Goal: Check status: Check status

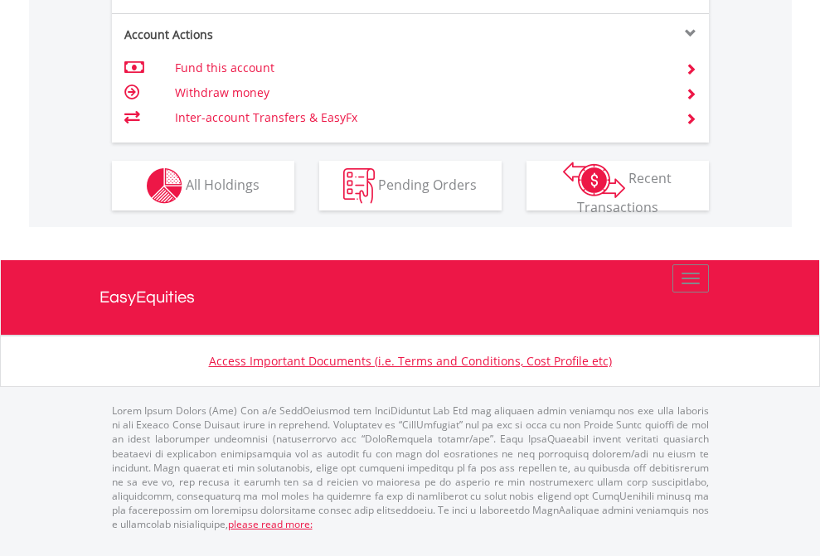
scroll to position [1590, 0]
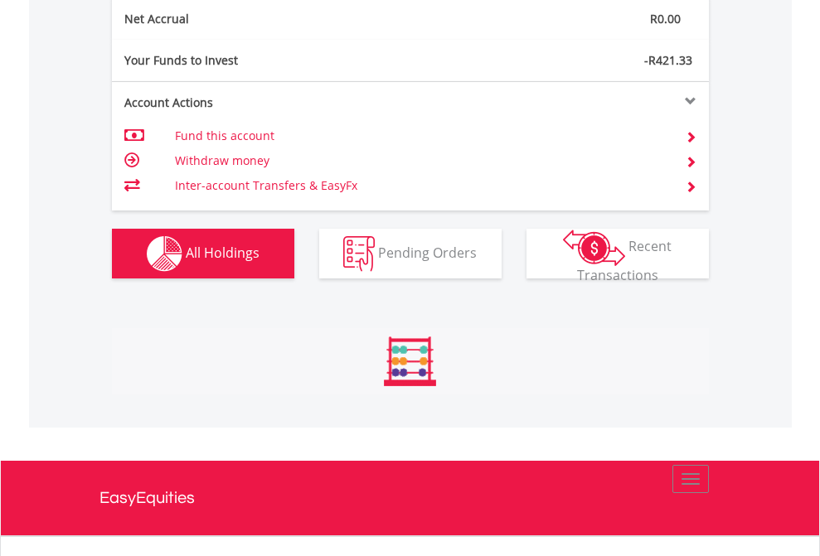
scroll to position [159, 260]
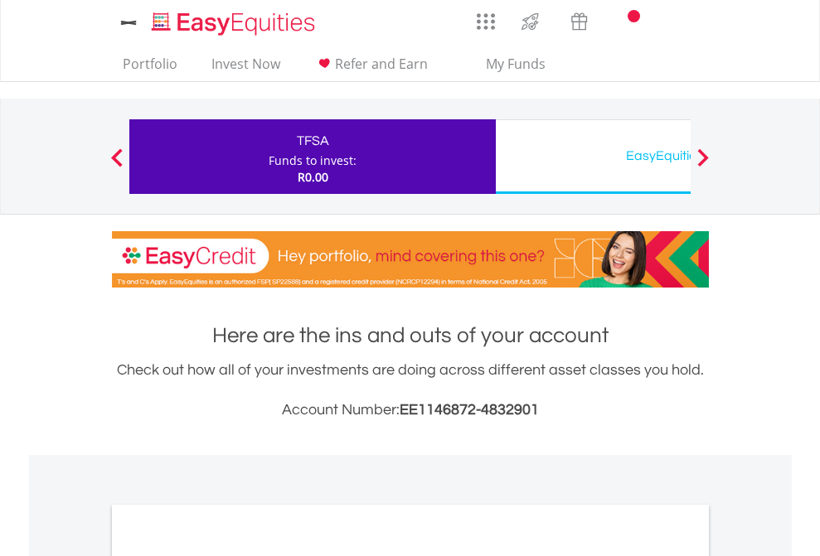
scroll to position [997, 0]
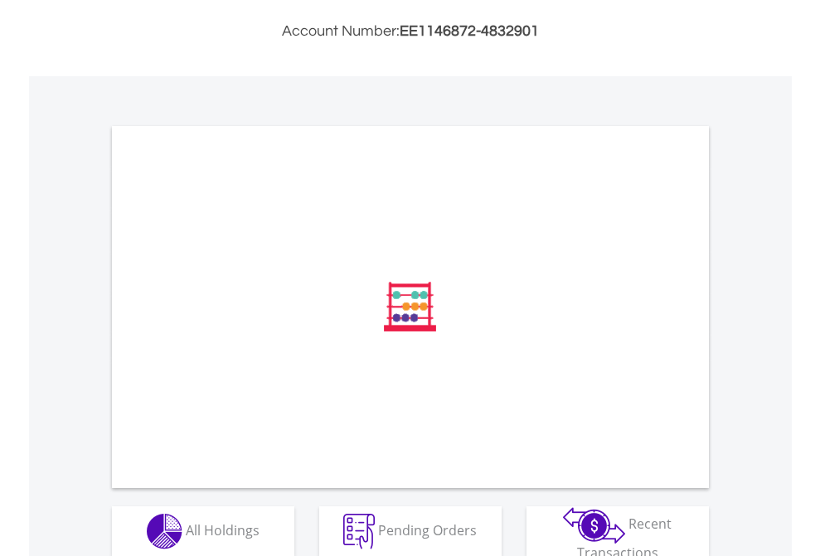
click at [186, 532] on span "All Holdings" at bounding box center [223, 530] width 74 height 18
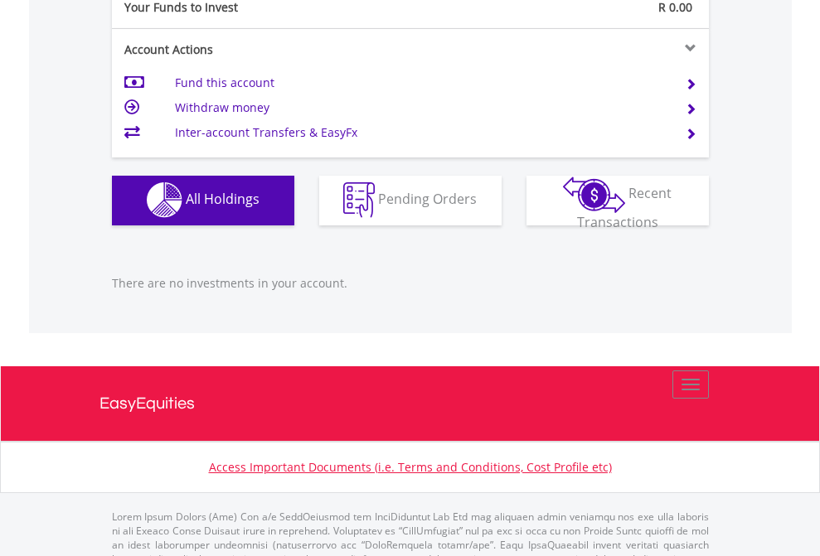
scroll to position [1642, 0]
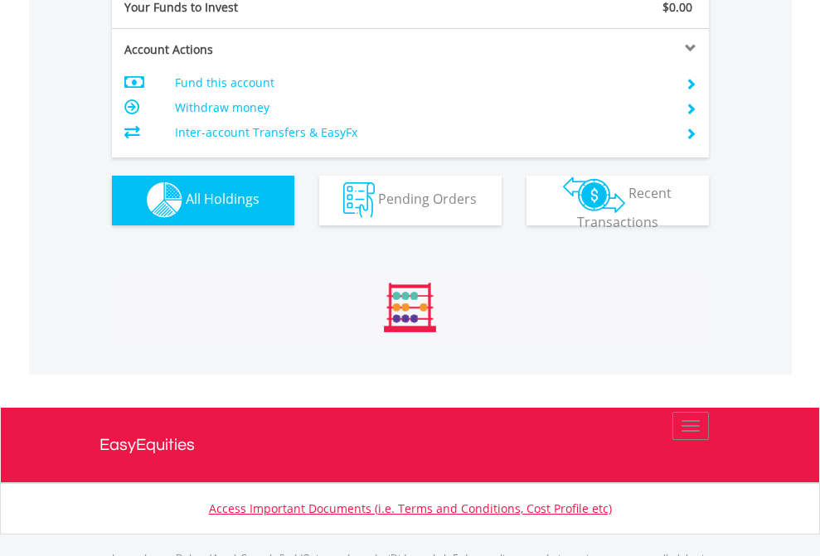
scroll to position [1642, 0]
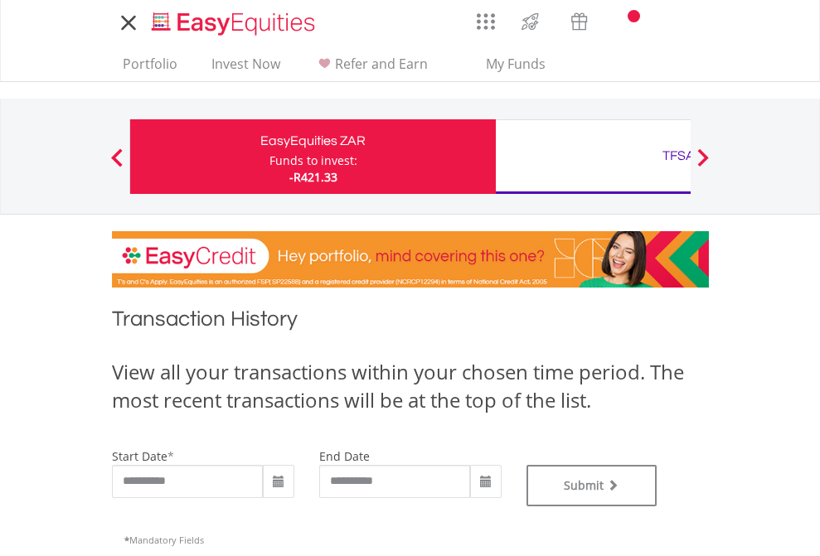
type input "**********"
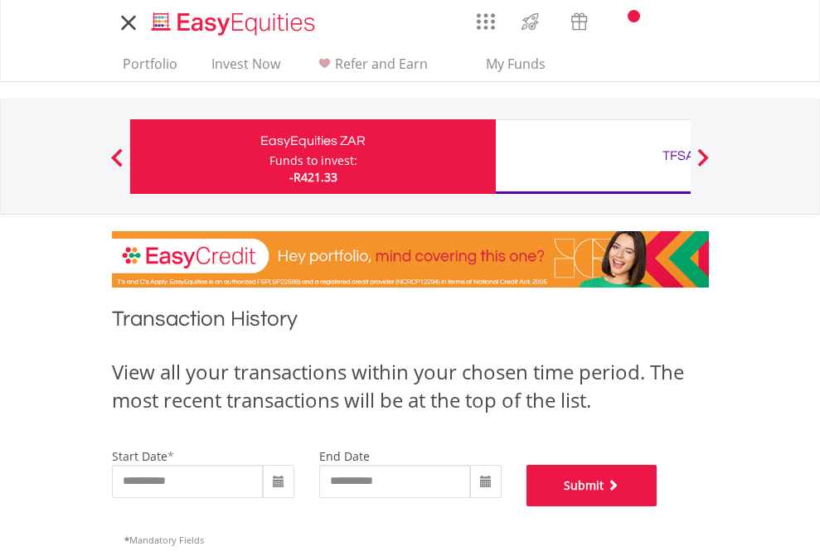
click at [658, 507] on button "Submit" at bounding box center [592, 485] width 131 height 41
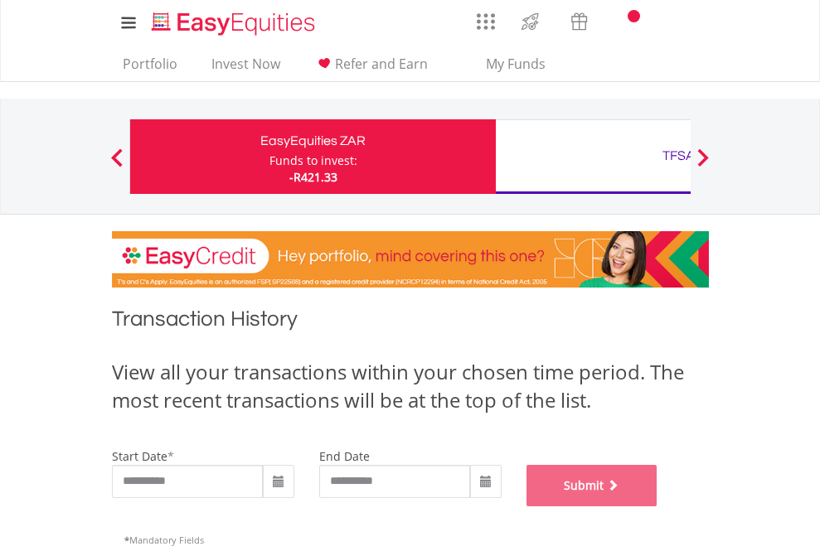
scroll to position [673, 0]
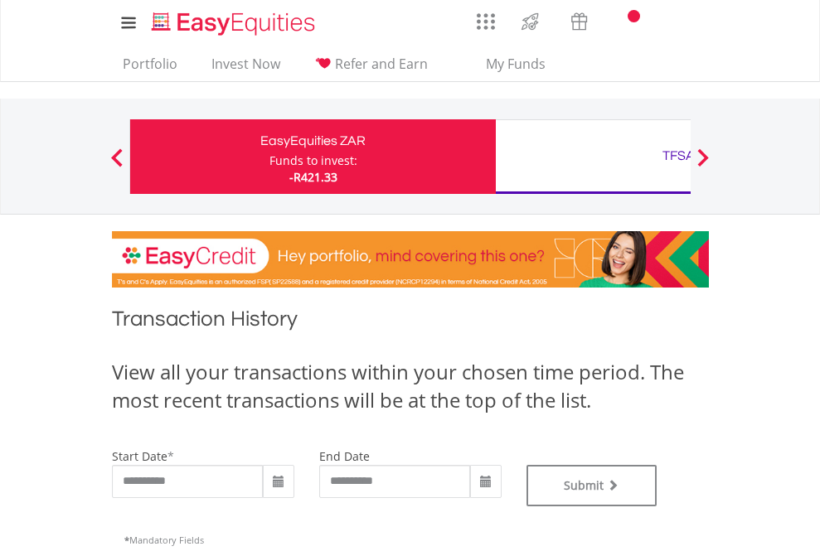
click at [593, 157] on div "TFSA" at bounding box center [679, 155] width 346 height 23
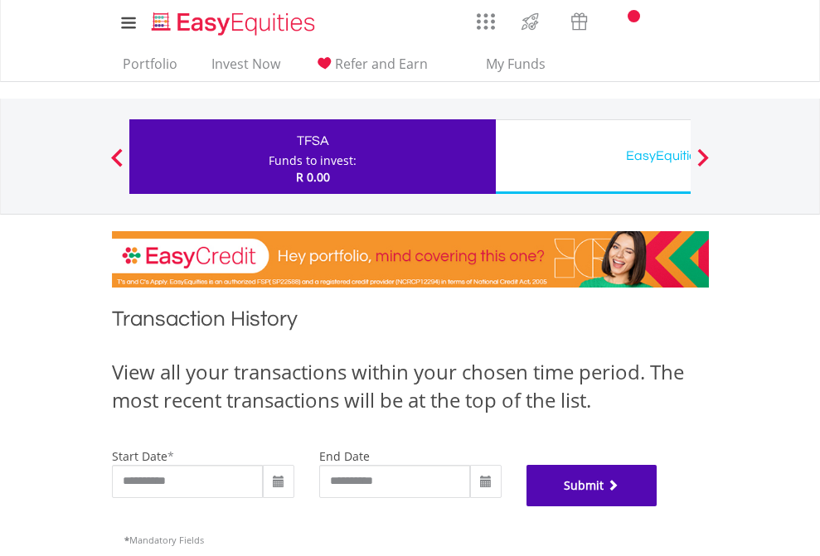
click at [658, 507] on button "Submit" at bounding box center [592, 485] width 131 height 41
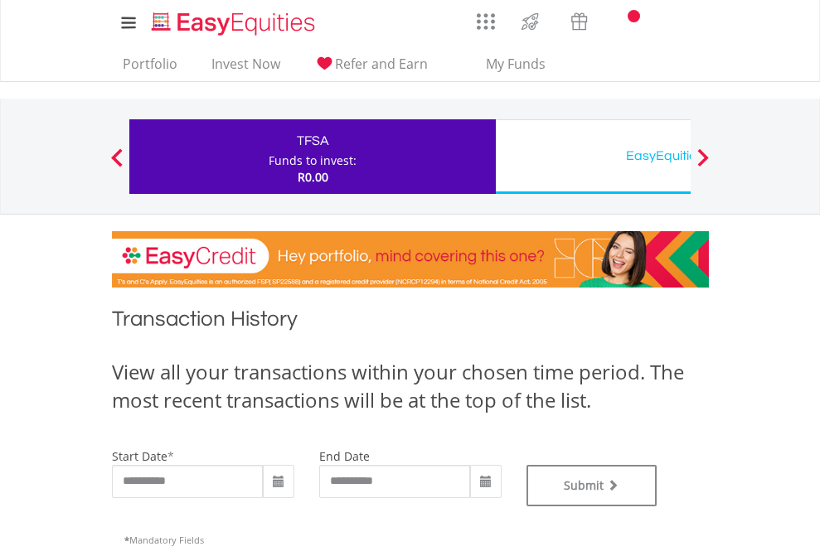
click at [593, 157] on div "EasyEquities USD" at bounding box center [679, 155] width 346 height 23
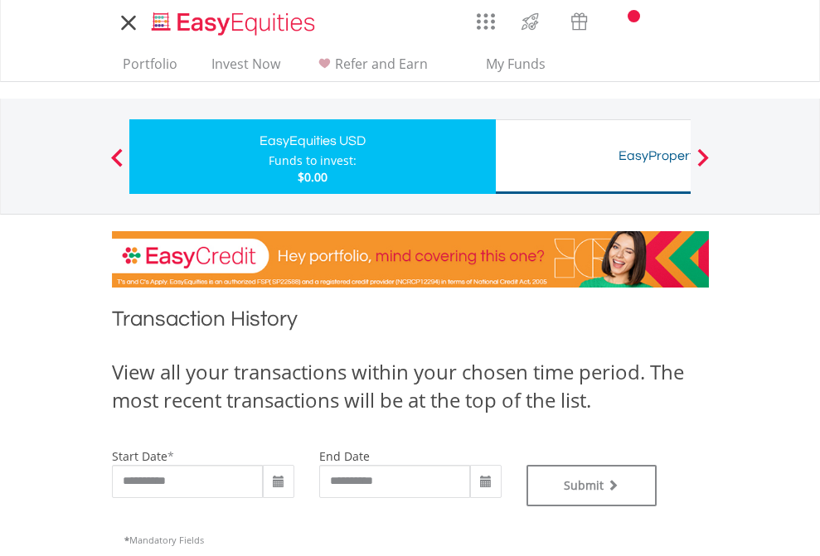
type input "**********"
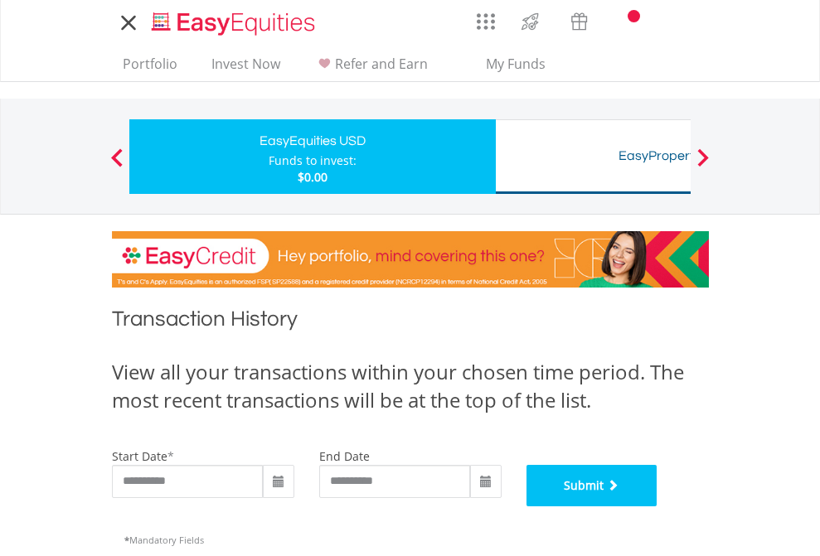
click at [658, 507] on button "Submit" at bounding box center [592, 485] width 131 height 41
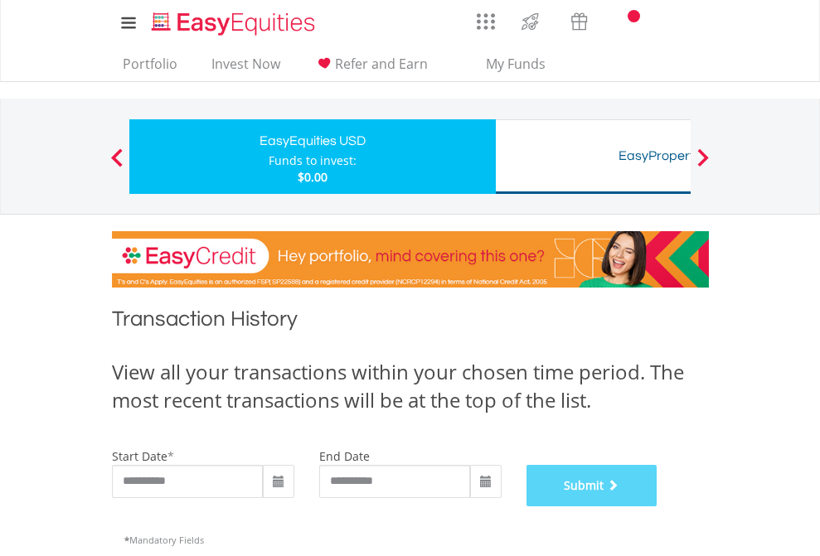
scroll to position [673, 0]
